Goal: Navigation & Orientation: Go to known website

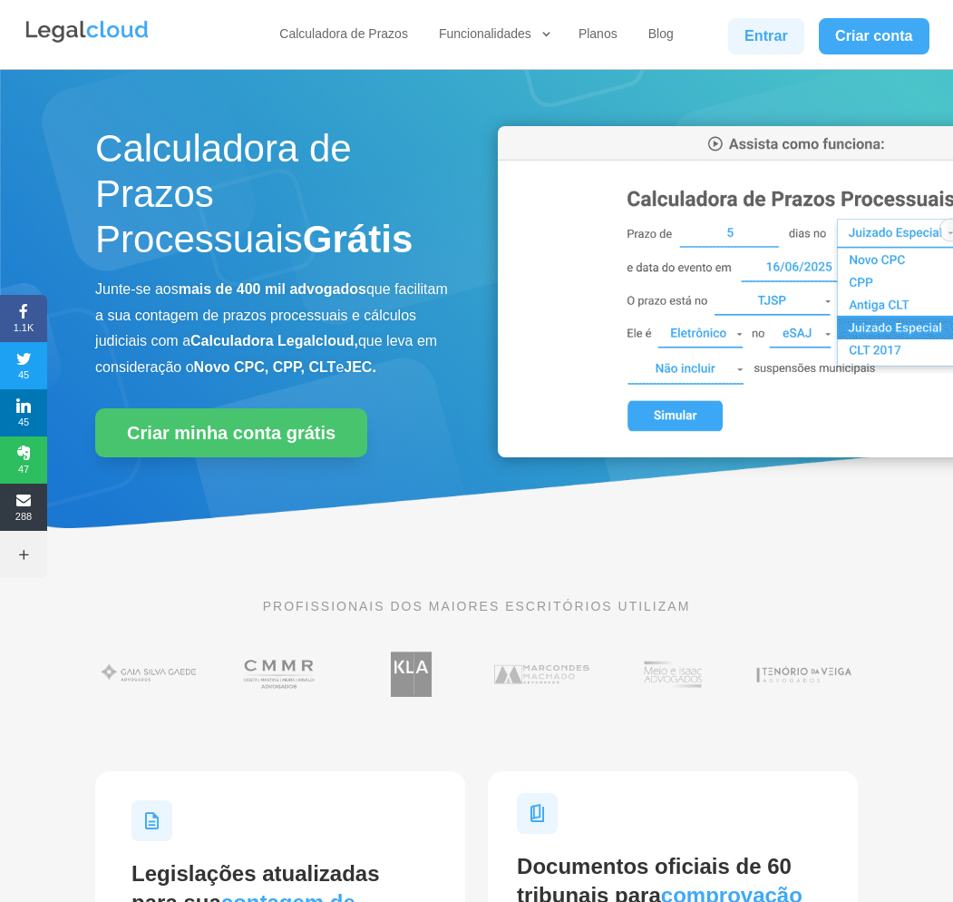
click at [773, 32] on link "Entrar" at bounding box center [766, 36] width 76 height 36
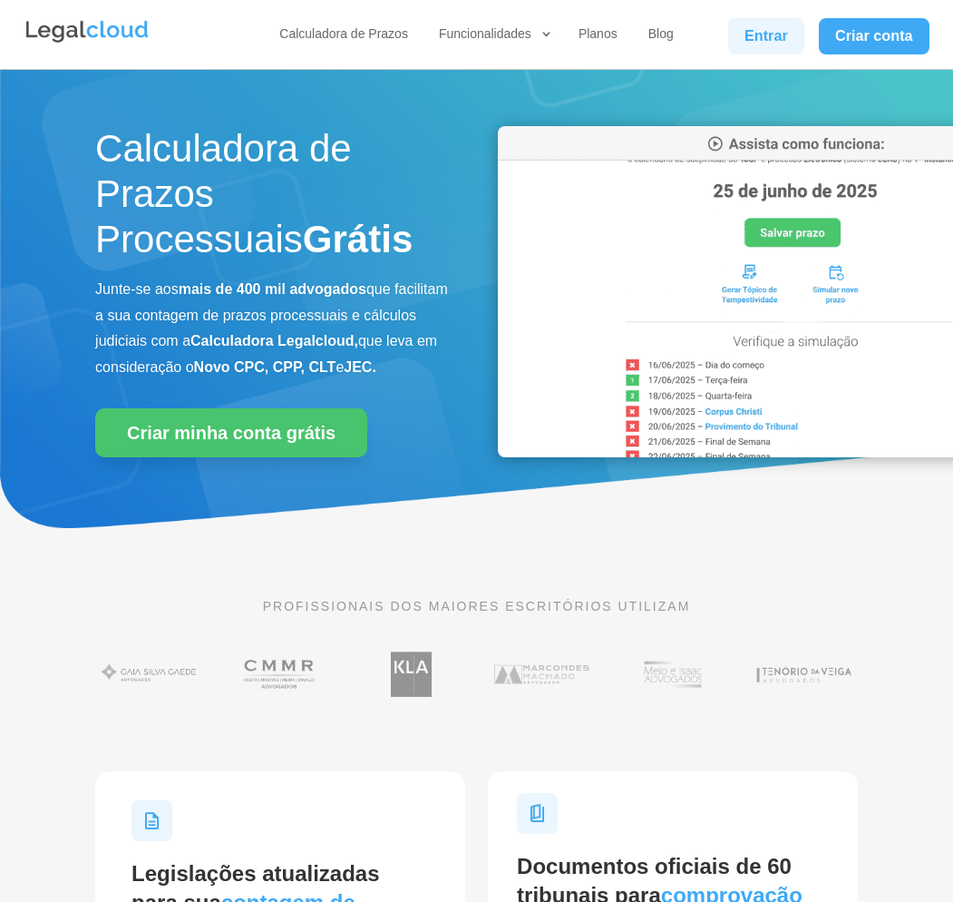
click at [752, 46] on link "Entrar" at bounding box center [766, 36] width 76 height 36
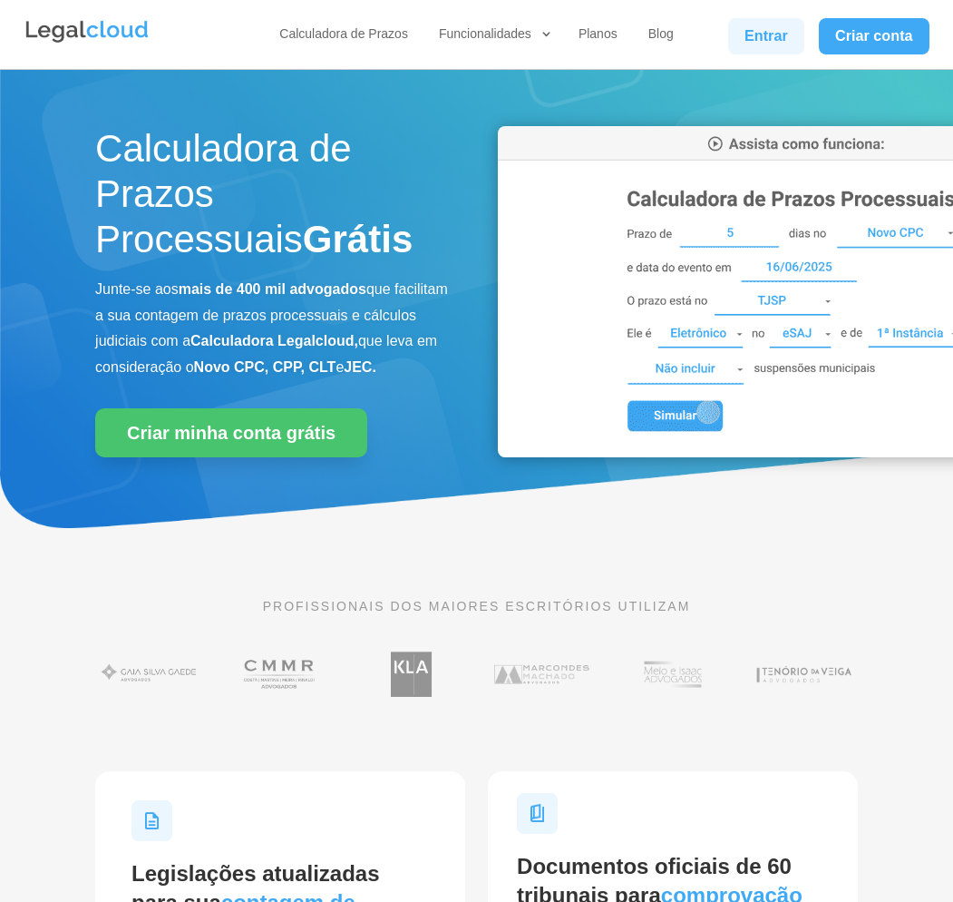
click at [769, 37] on link "Entrar" at bounding box center [766, 36] width 76 height 36
